Goal: Task Accomplishment & Management: Manage account settings

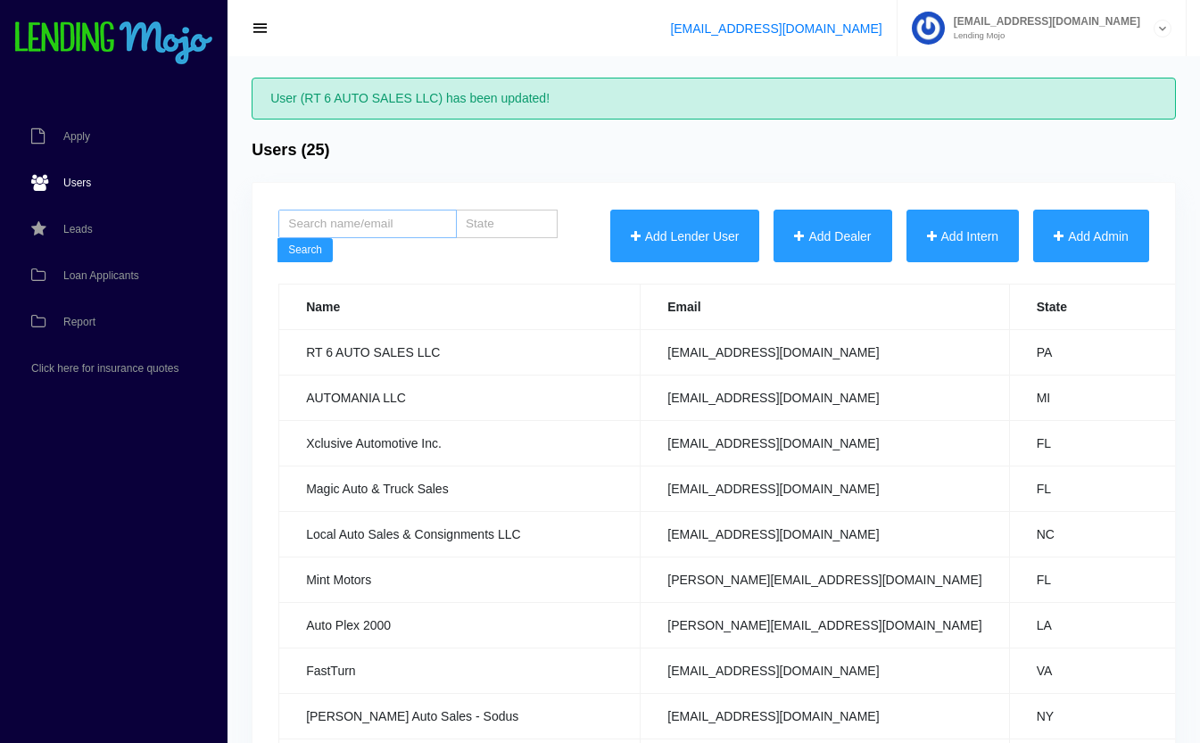
click at [408, 224] on input "search" at bounding box center [367, 224] width 178 height 29
type input "stream"
click at [277, 238] on button "Search" at bounding box center [304, 250] width 55 height 25
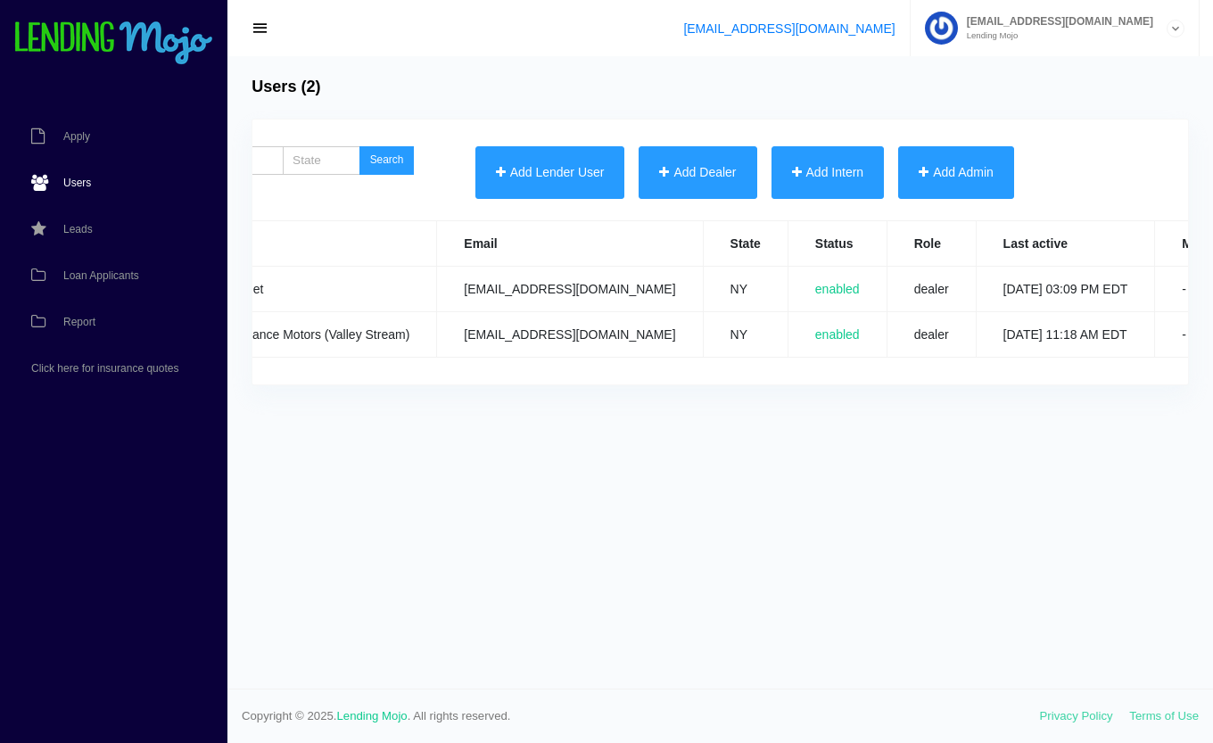
scroll to position [0, 473]
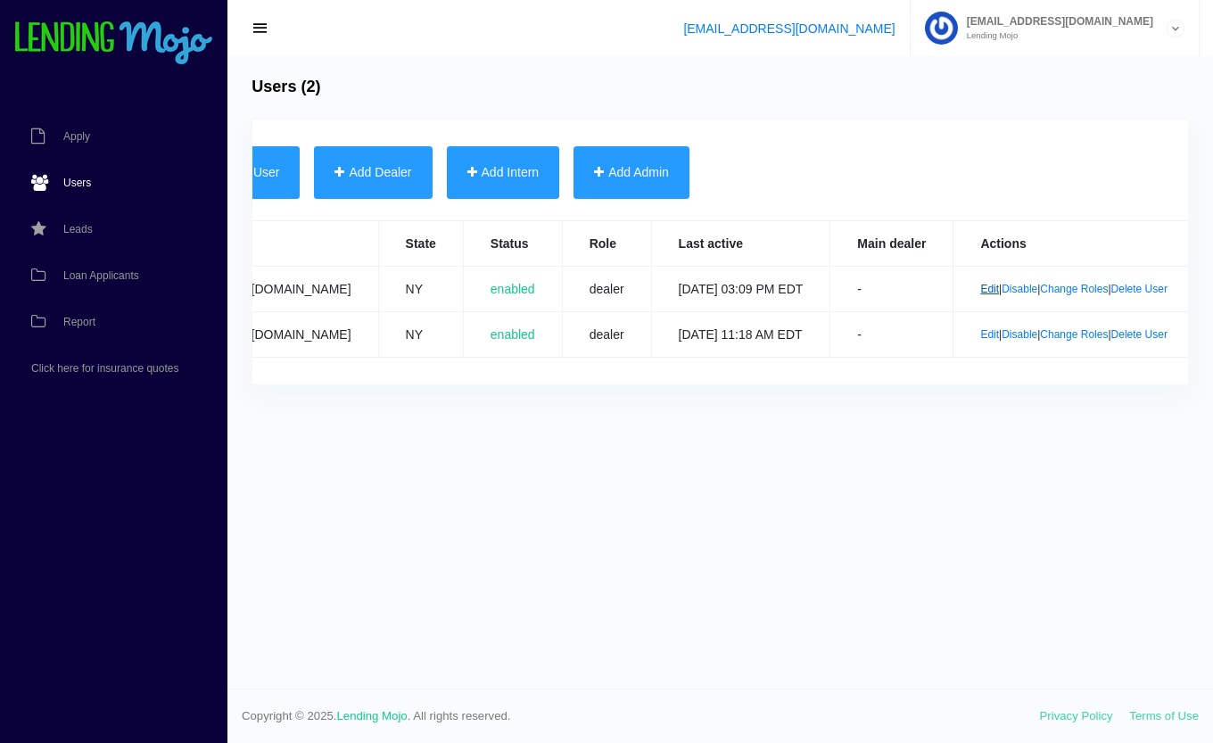
click at [980, 292] on link "Edit" at bounding box center [989, 289] width 19 height 12
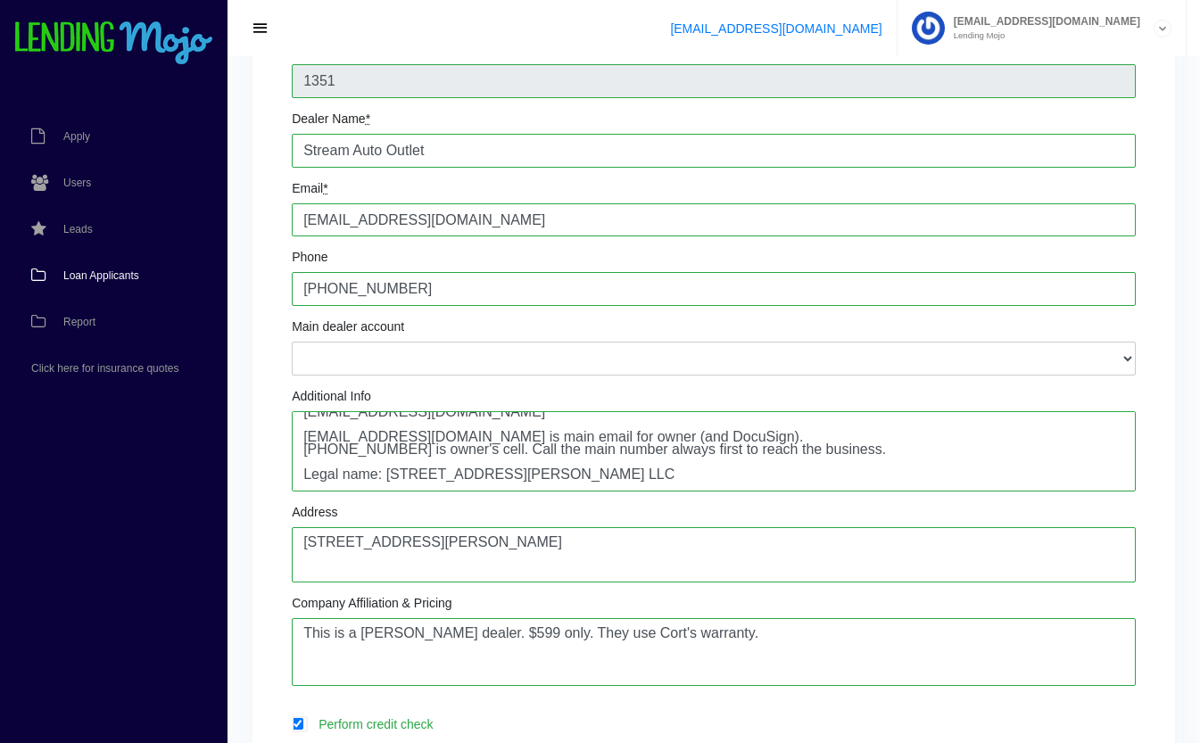
scroll to position [56, 0]
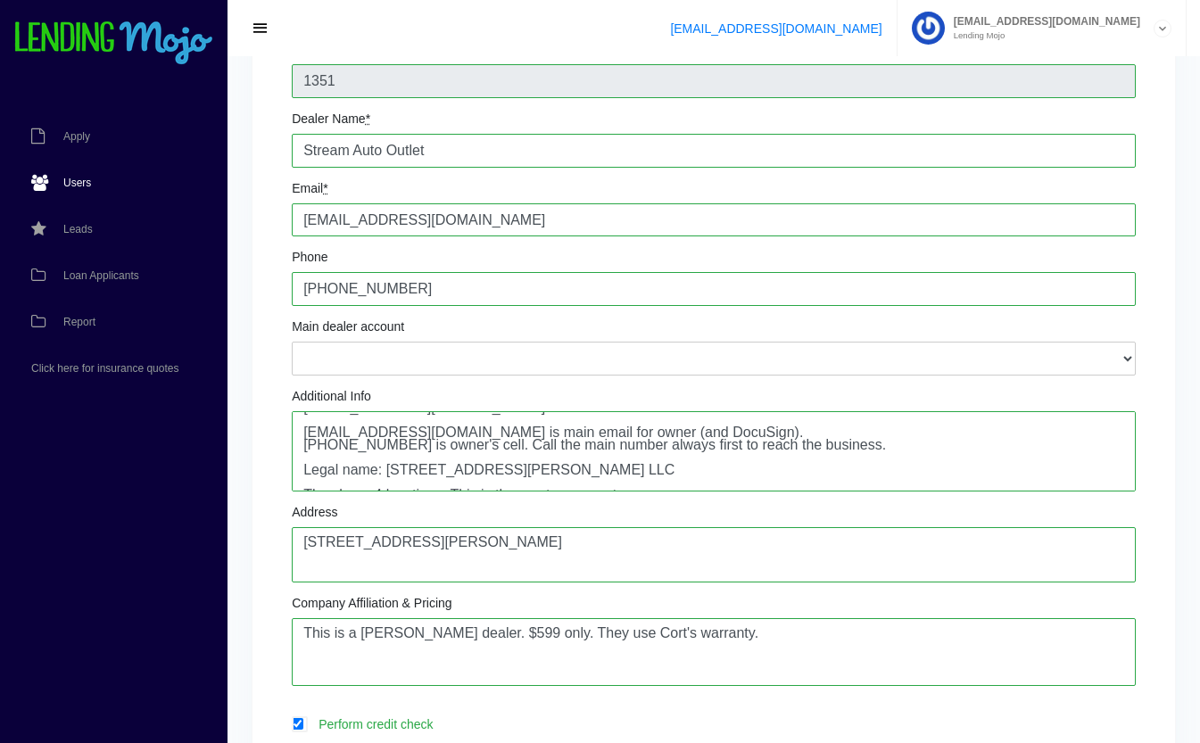
click at [76, 180] on span "Users" at bounding box center [77, 183] width 28 height 11
